Goal: Task Accomplishment & Management: Manage account settings

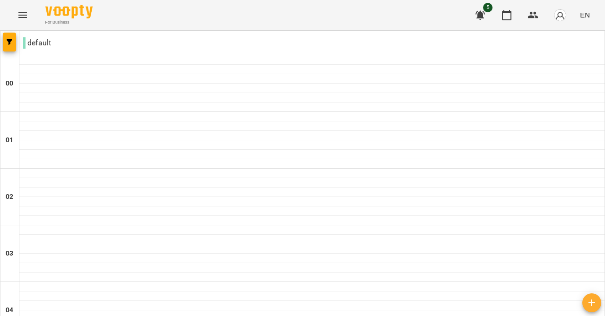
scroll to position [338, 0]
type input "**********"
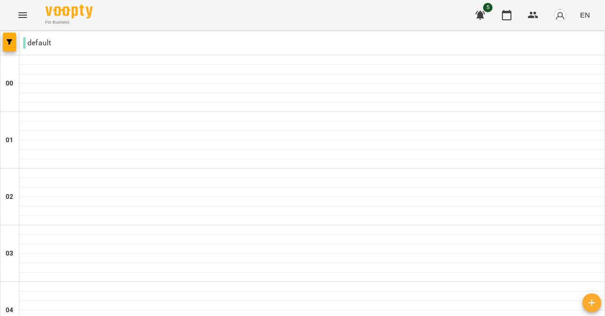
scroll to position [555, 0]
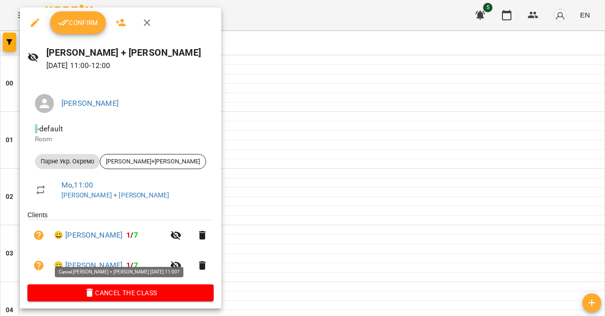
click at [88, 290] on span "Cancel the class" at bounding box center [120, 292] width 171 height 11
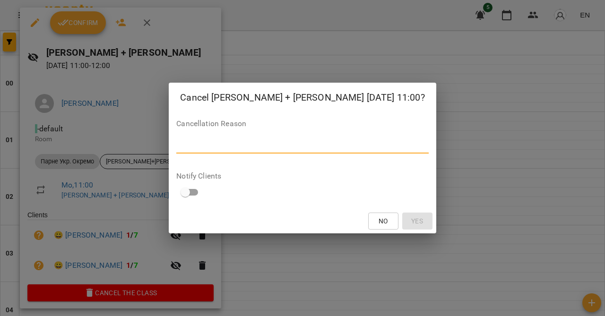
click at [233, 147] on textarea at bounding box center [302, 146] width 252 height 9
type textarea "*"
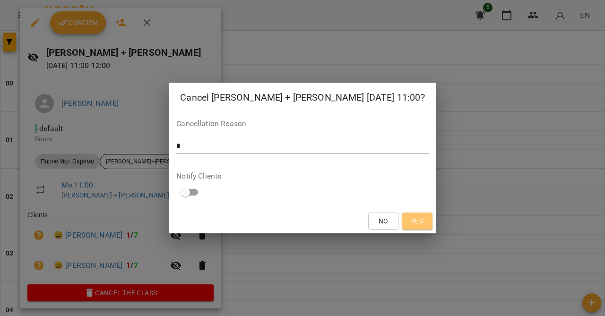
click at [411, 226] on span "Yes" at bounding box center [417, 220] width 12 height 11
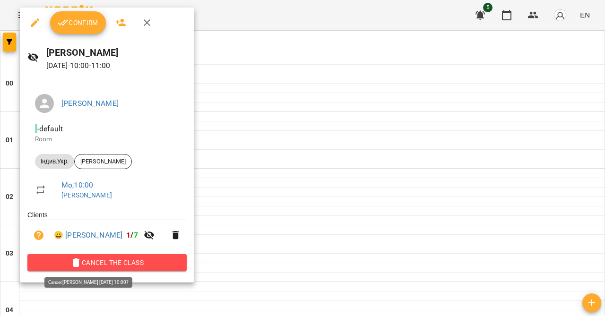
click at [125, 262] on span "Cancel the class" at bounding box center [107, 262] width 144 height 11
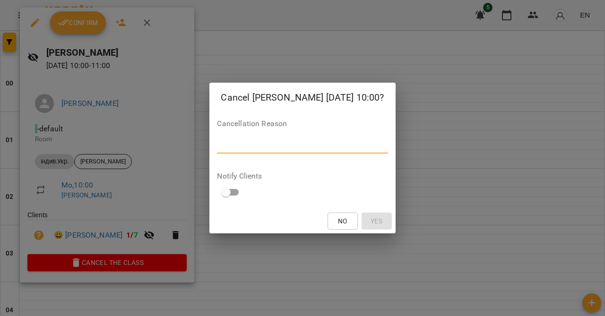
click at [256, 147] on textarea at bounding box center [302, 146] width 171 height 9
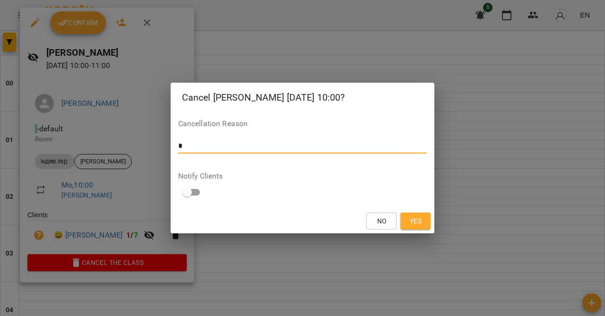
type textarea "*"
click at [416, 223] on span "Yes" at bounding box center [416, 220] width 12 height 11
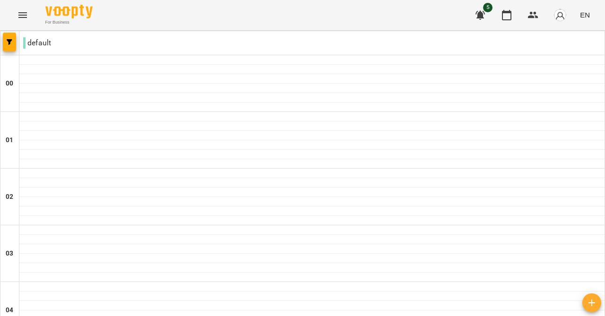
scroll to position [392, 0]
type input "**********"
